Goal: Information Seeking & Learning: Get advice/opinions

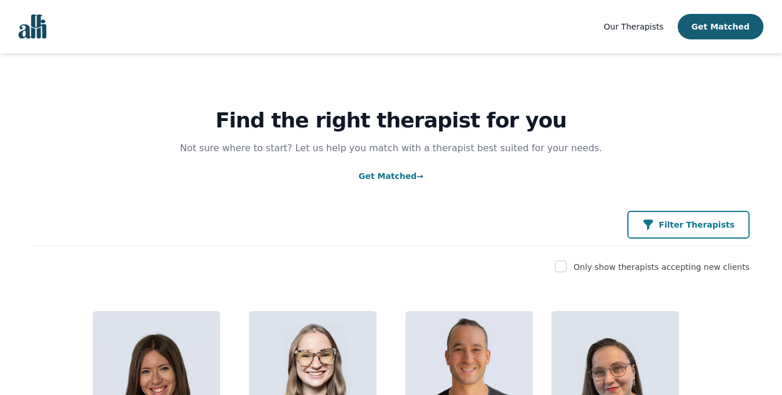
click at [707, 221] on p "Filter Therapists" at bounding box center [697, 225] width 76 height 12
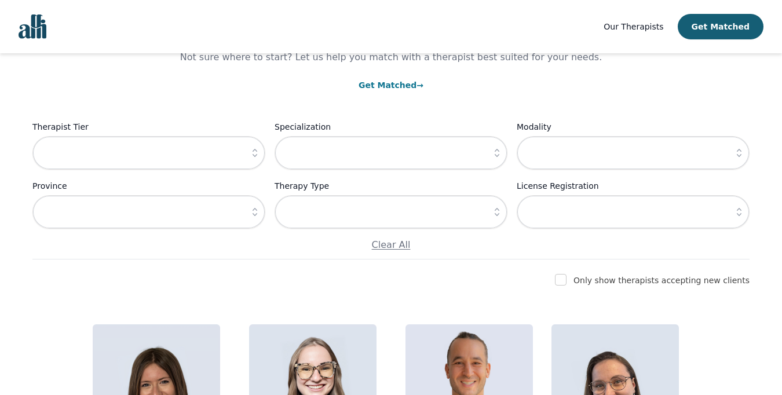
scroll to position [101, 0]
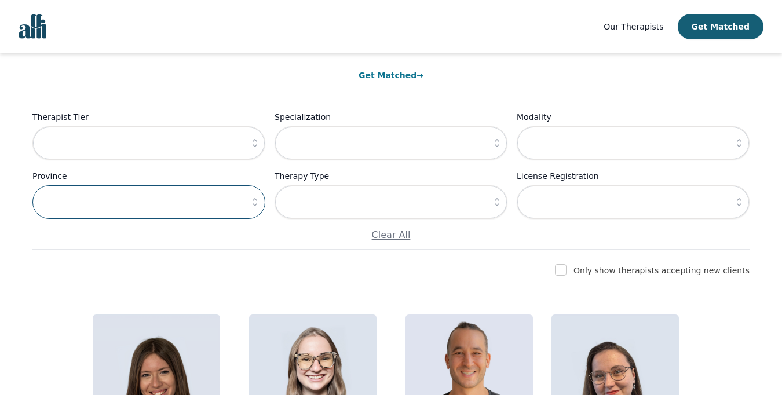
click at [218, 198] on input "text" at bounding box center [148, 202] width 233 height 34
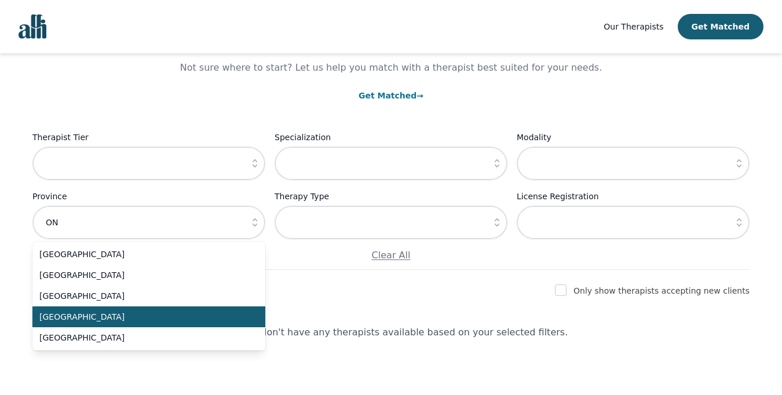
click at [65, 312] on span "[GEOGRAPHIC_DATA]" at bounding box center [141, 317] width 205 height 12
type input "[GEOGRAPHIC_DATA]"
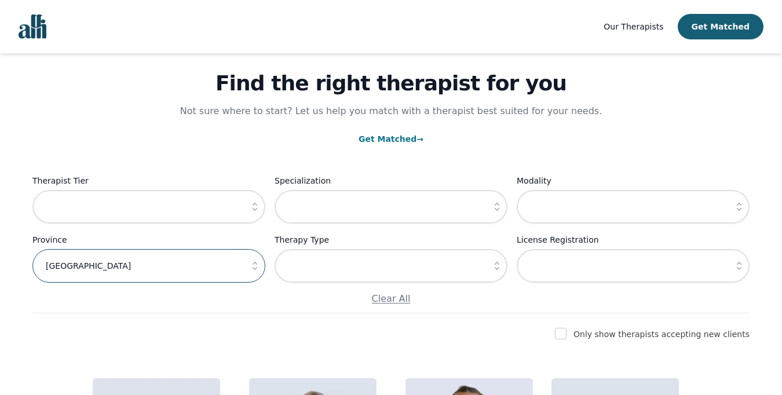
scroll to position [31, 0]
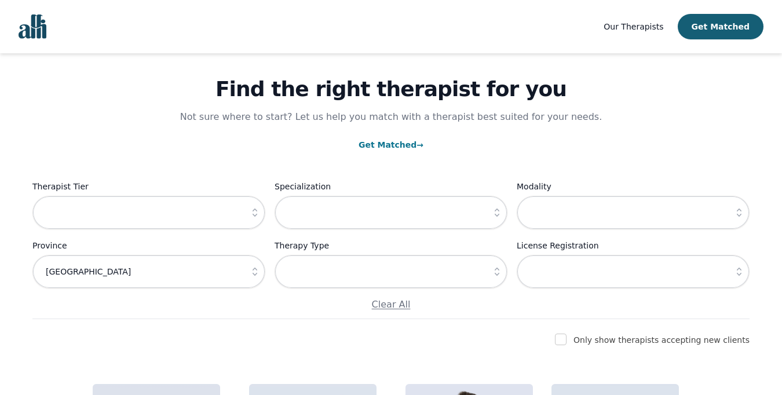
click at [381, 143] on link "Get Matched →" at bounding box center [391, 144] width 65 height 9
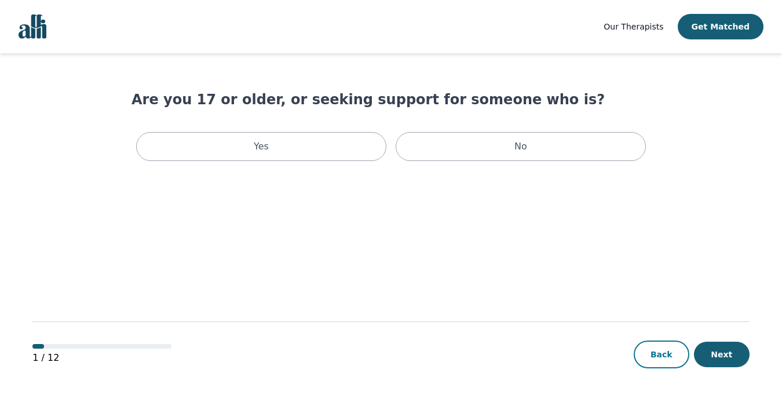
click at [659, 347] on button "Back" at bounding box center [662, 355] width 56 height 28
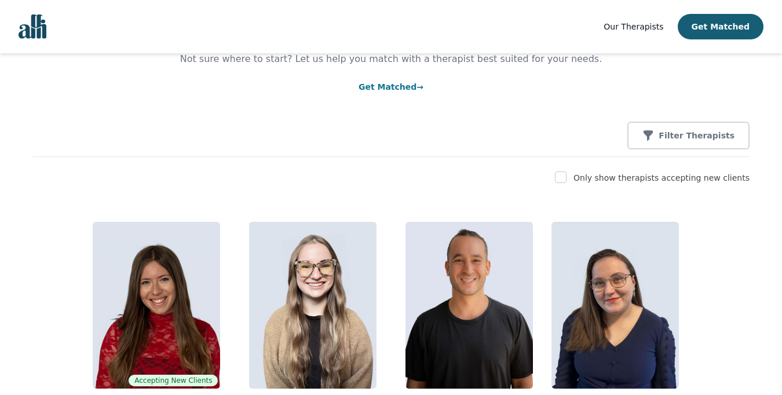
scroll to position [122, 0]
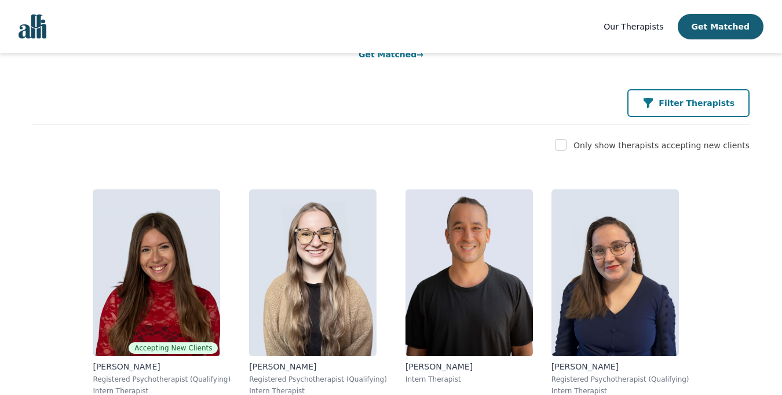
click at [678, 105] on p "Filter Therapists" at bounding box center [697, 103] width 76 height 12
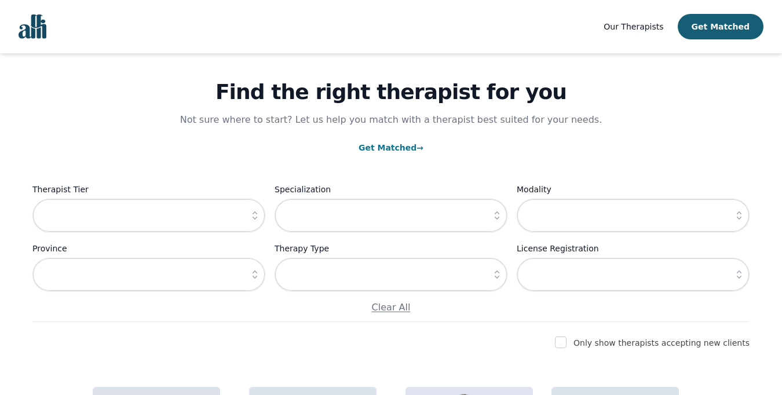
scroll to position [19, 0]
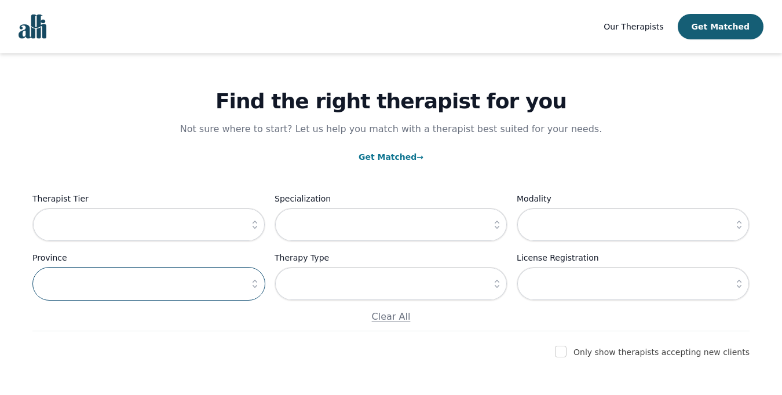
click at [232, 295] on input "text" at bounding box center [148, 284] width 233 height 34
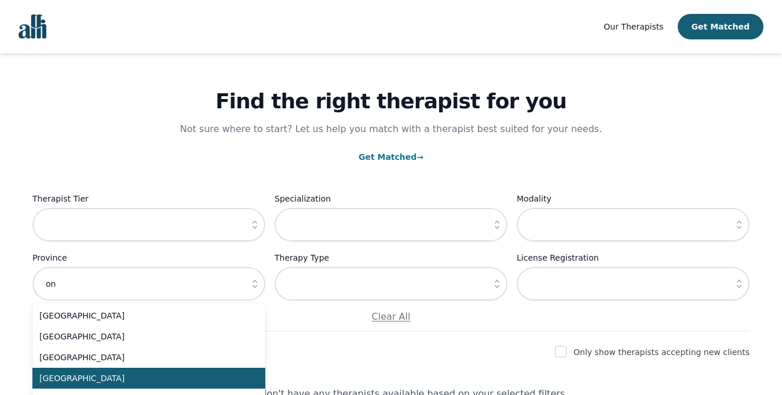
click at [78, 383] on span "[GEOGRAPHIC_DATA]" at bounding box center [141, 378] width 205 height 12
type input "[GEOGRAPHIC_DATA]"
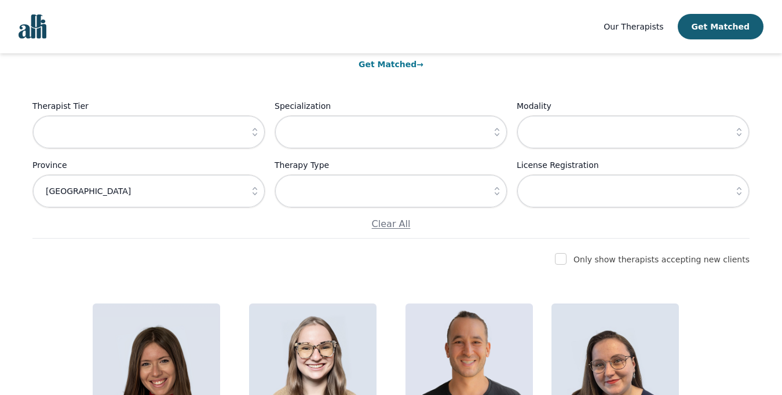
scroll to position [133, 0]
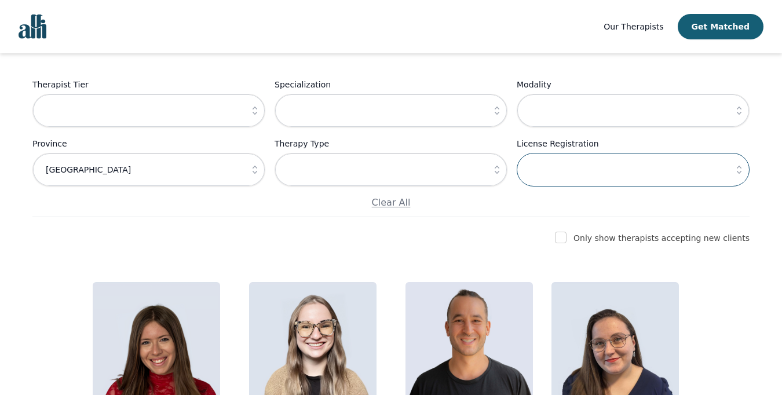
click at [586, 173] on input "text" at bounding box center [633, 170] width 233 height 34
click at [743, 170] on icon "button" at bounding box center [739, 170] width 12 height 12
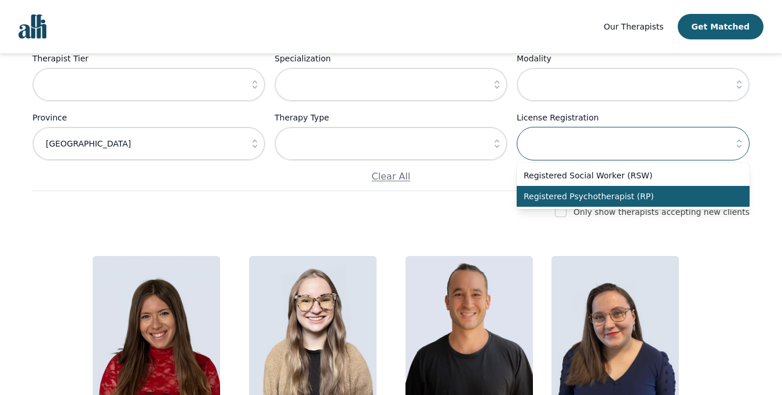
scroll to position [161, 0]
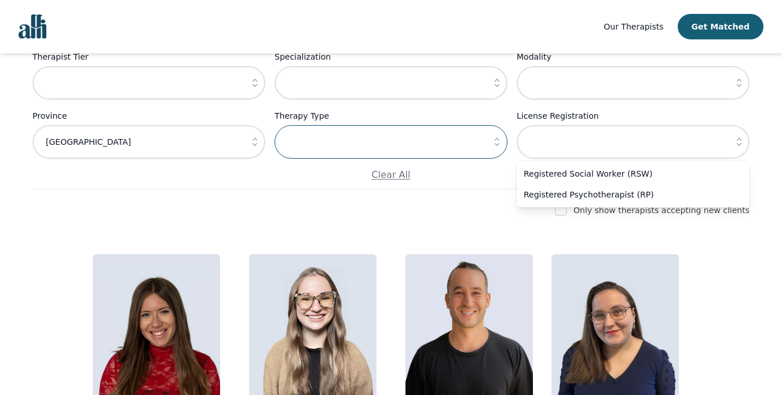
click at [422, 145] on input "text" at bounding box center [391, 142] width 233 height 34
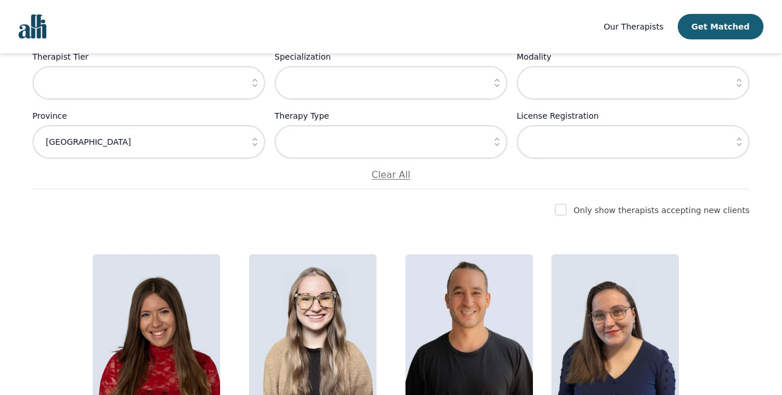
click at [493, 146] on icon "button" at bounding box center [497, 142] width 12 height 12
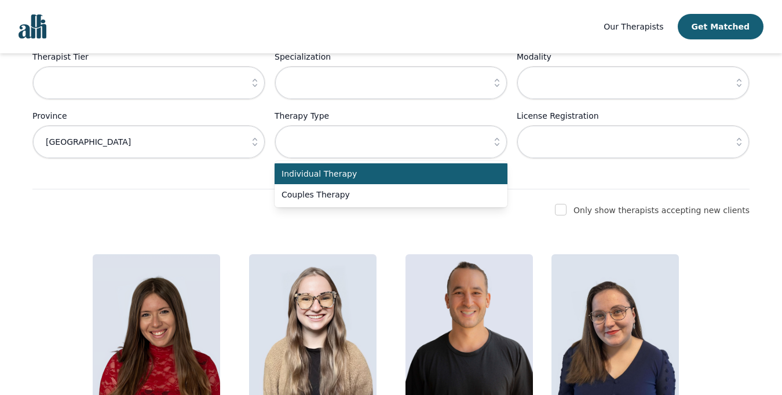
click at [333, 178] on span "Individual Therapy" at bounding box center [384, 174] width 205 height 12
type input "Individual Therapy"
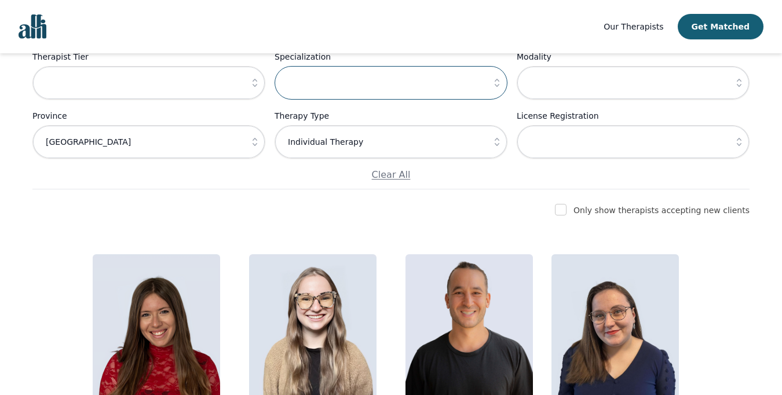
click at [408, 72] on input "text" at bounding box center [391, 83] width 233 height 34
click at [496, 82] on icon "button" at bounding box center [497, 83] width 12 height 12
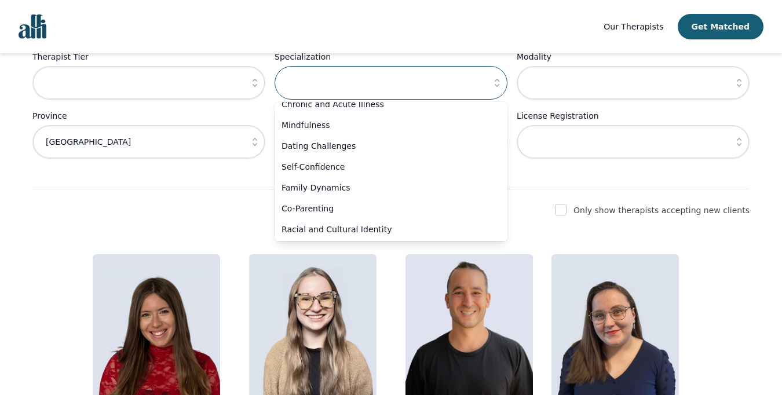
scroll to position [783, 0]
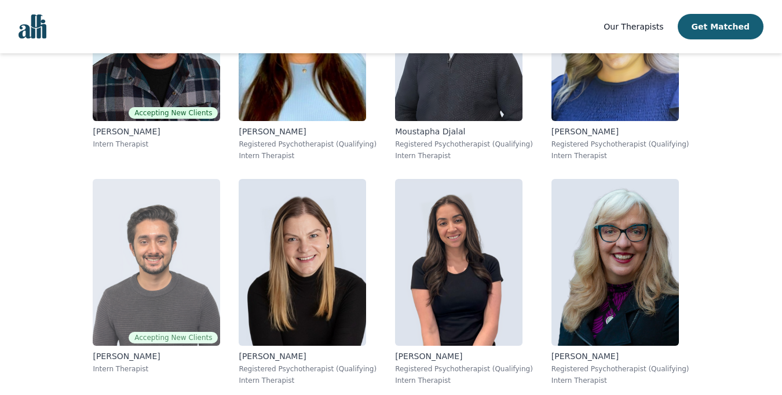
scroll to position [6980, 0]
